Goal: Find contact information: Find contact information

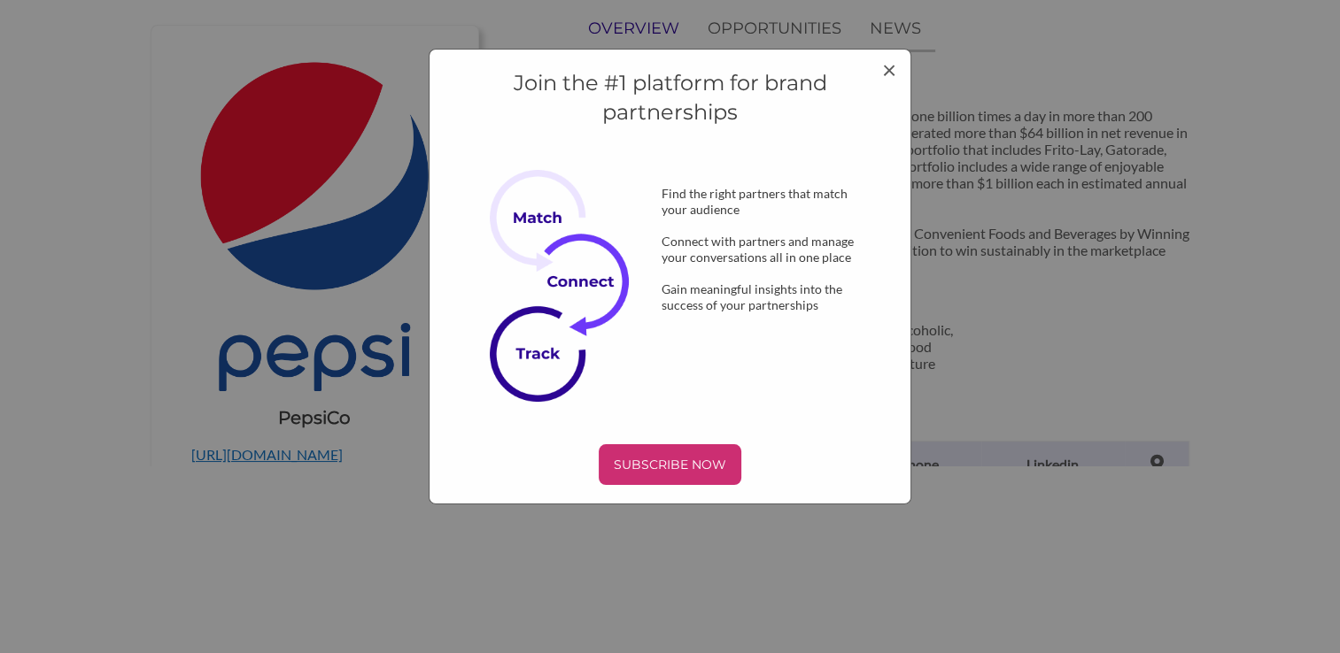
click at [862, 58] on div "Join the #1 platform for brand partnerships Find the right partners that match …" at bounding box center [670, 277] width 483 height 456
click at [883, 62] on span "×" at bounding box center [889, 69] width 14 height 30
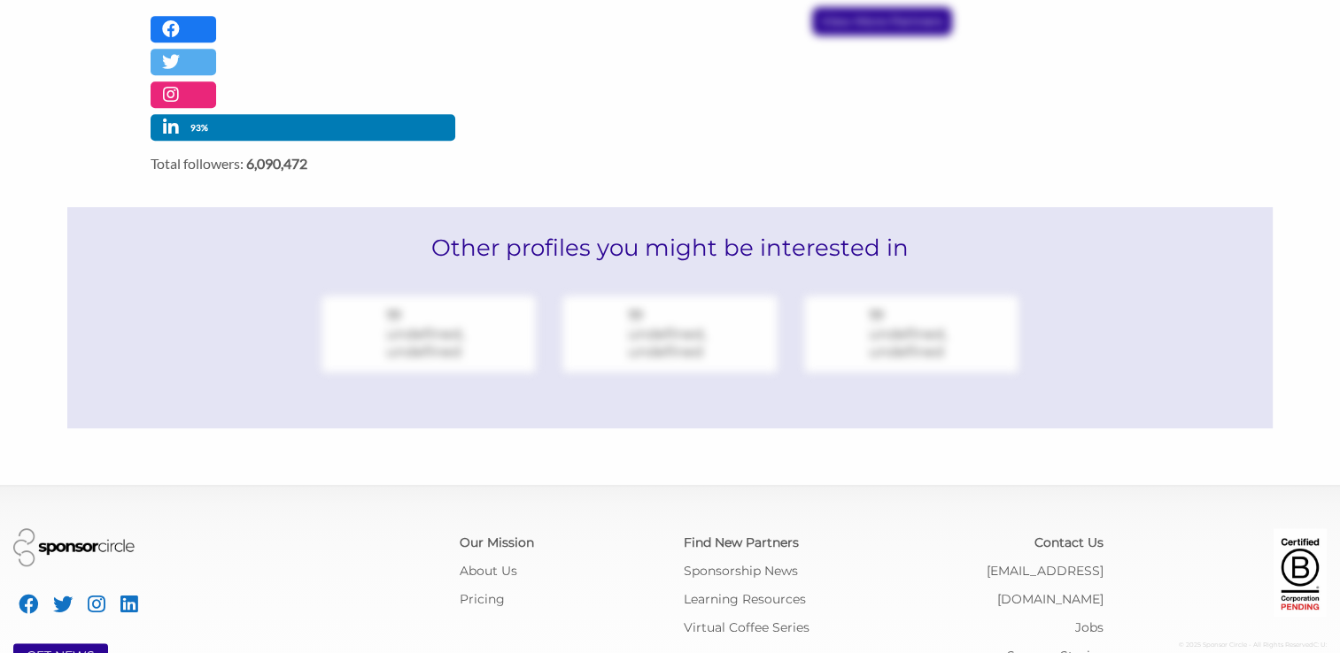
scroll to position [1063, 0]
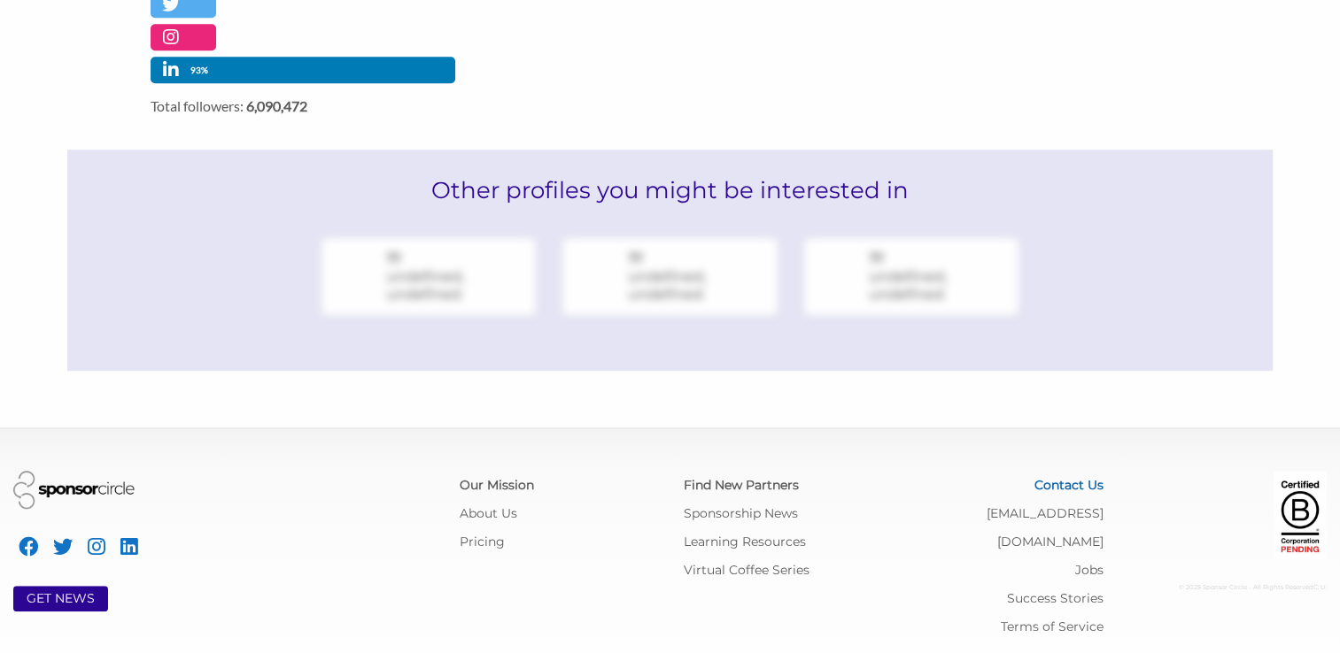
click at [1077, 484] on link "Contact Us" at bounding box center [1068, 485] width 69 height 16
click at [1067, 408] on div at bounding box center [670, 326] width 1340 height 653
drag, startPoint x: 962, startPoint y: 507, endPoint x: 1105, endPoint y: 506, distance: 142.6
click at [1105, 506] on div "Contact Us info@sponsorcircle.com Jobs Success Stories Terms of Service" at bounding box center [1004, 556] width 223 height 170
copy link "[EMAIL_ADDRESS][DOMAIN_NAME]"
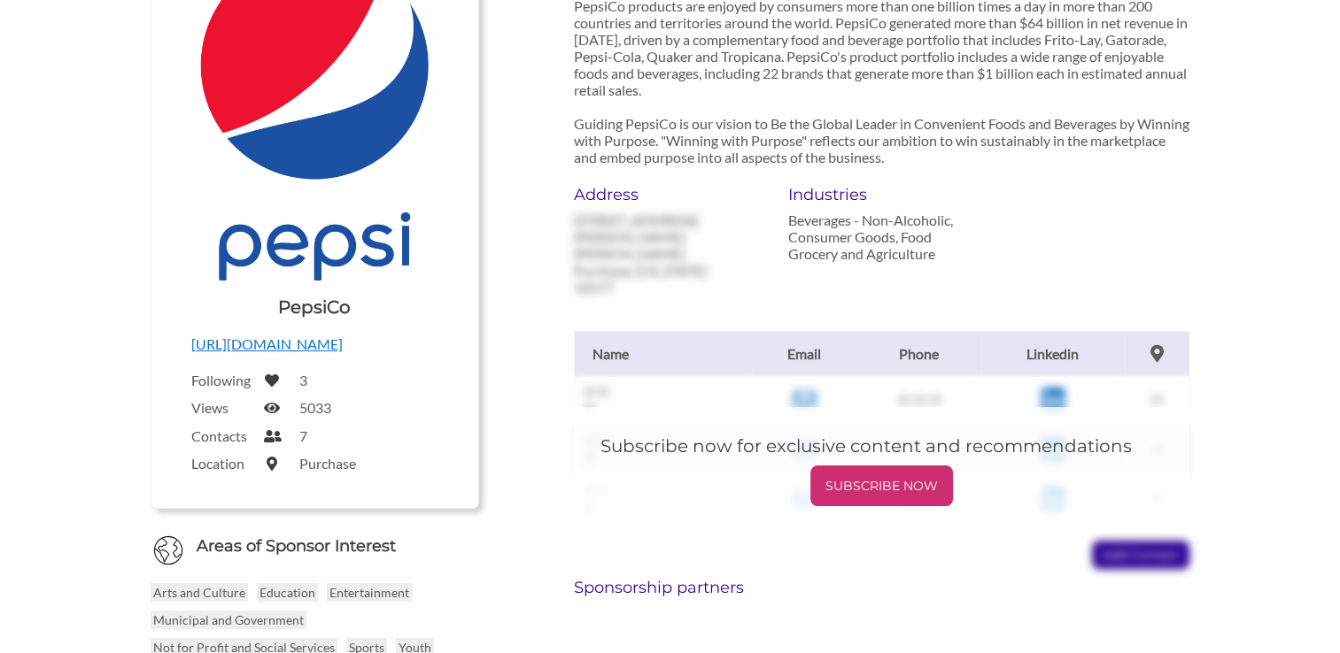
scroll to position [249, 0]
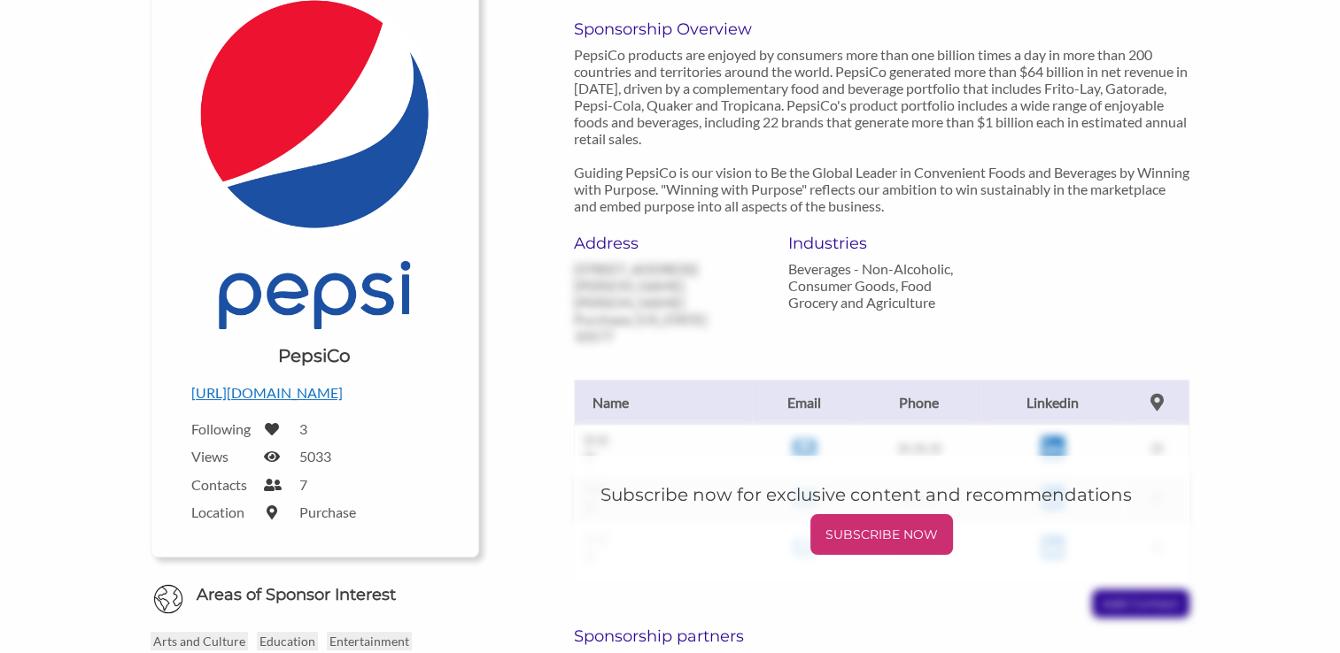
click at [342, 400] on p "https://www.pepsico.com/" at bounding box center [314, 393] width 247 height 23
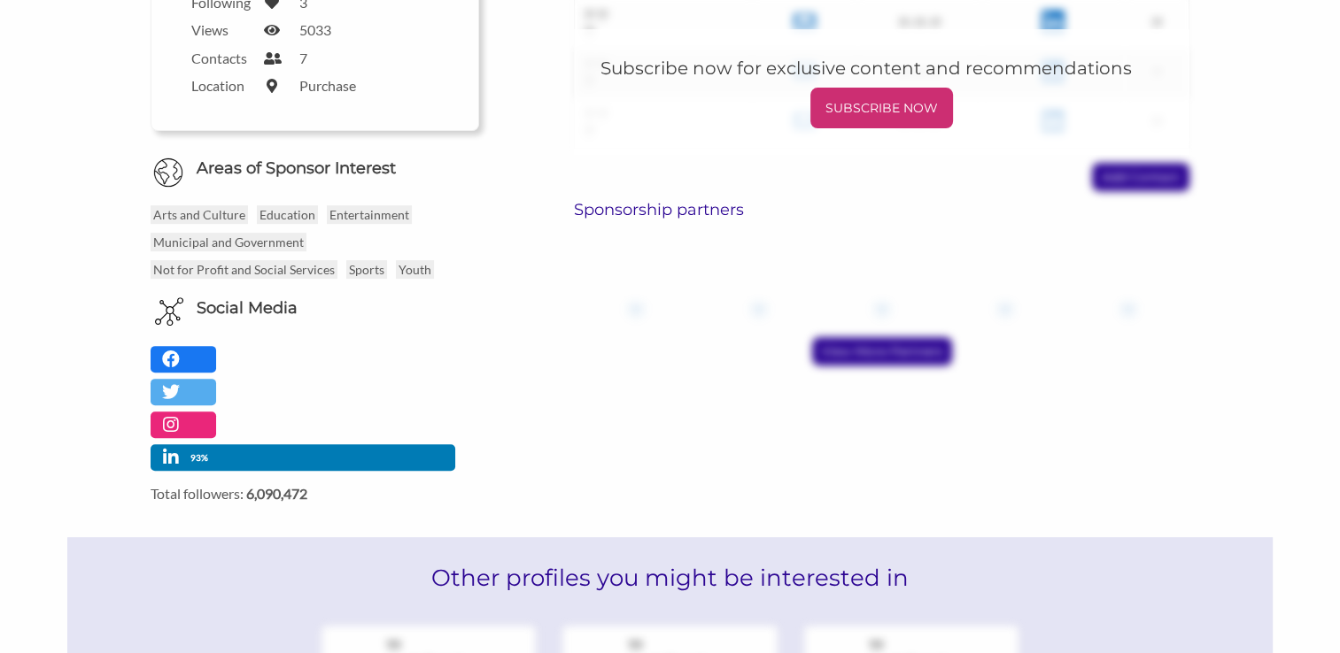
scroll to position [674, 0]
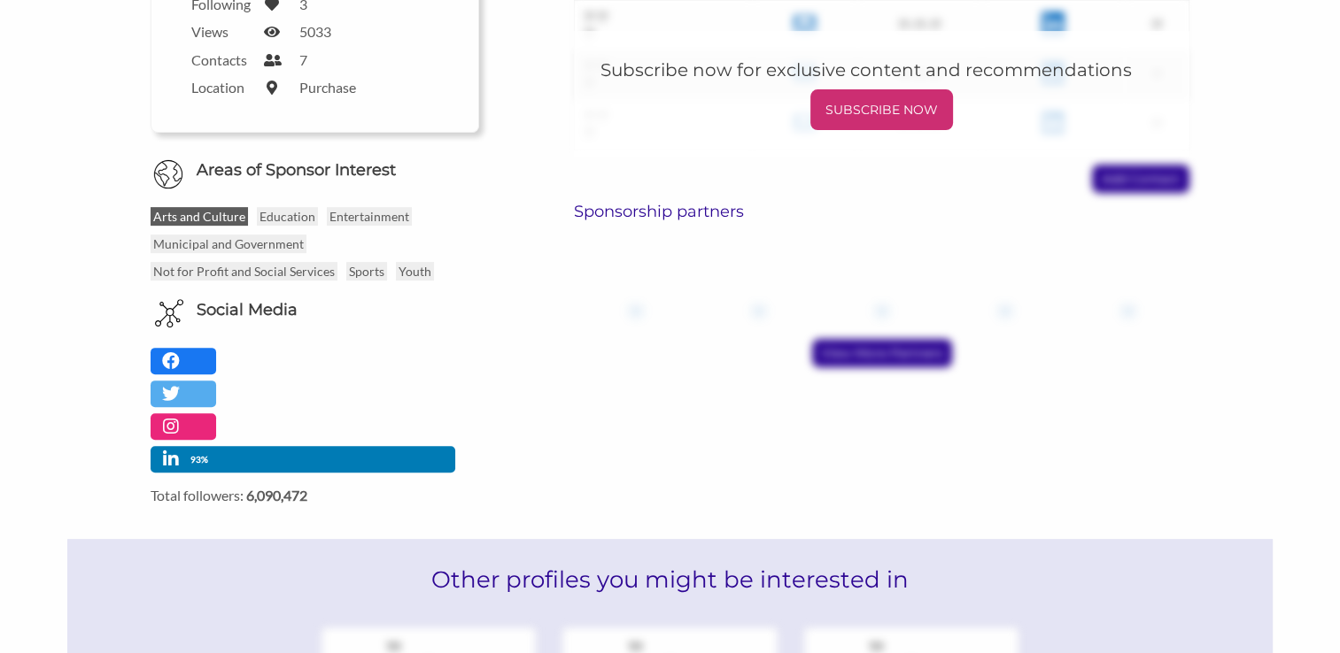
click at [203, 218] on p "Arts and Culture" at bounding box center [199, 216] width 97 height 19
